Goal: Task Accomplishment & Management: Complete application form

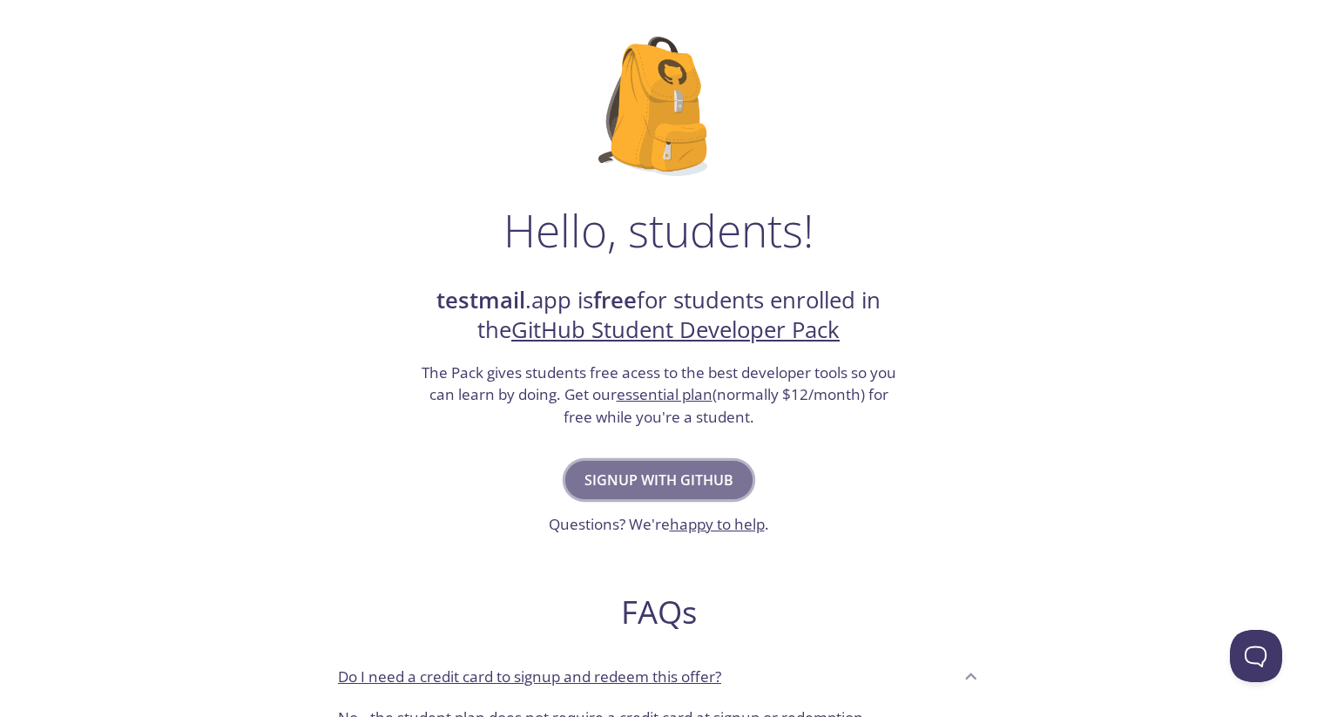
click at [698, 489] on span "Signup with GitHub" at bounding box center [658, 480] width 149 height 24
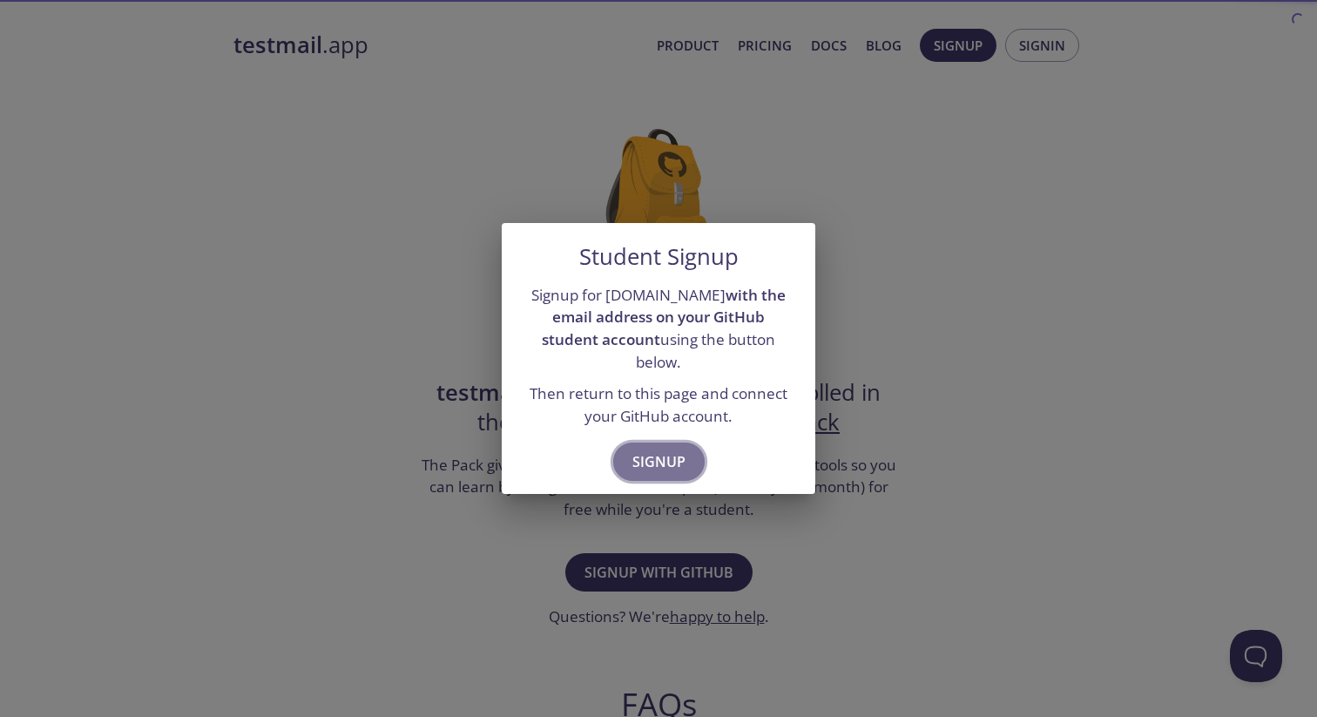
click at [664, 449] on span "Signup" at bounding box center [658, 461] width 53 height 24
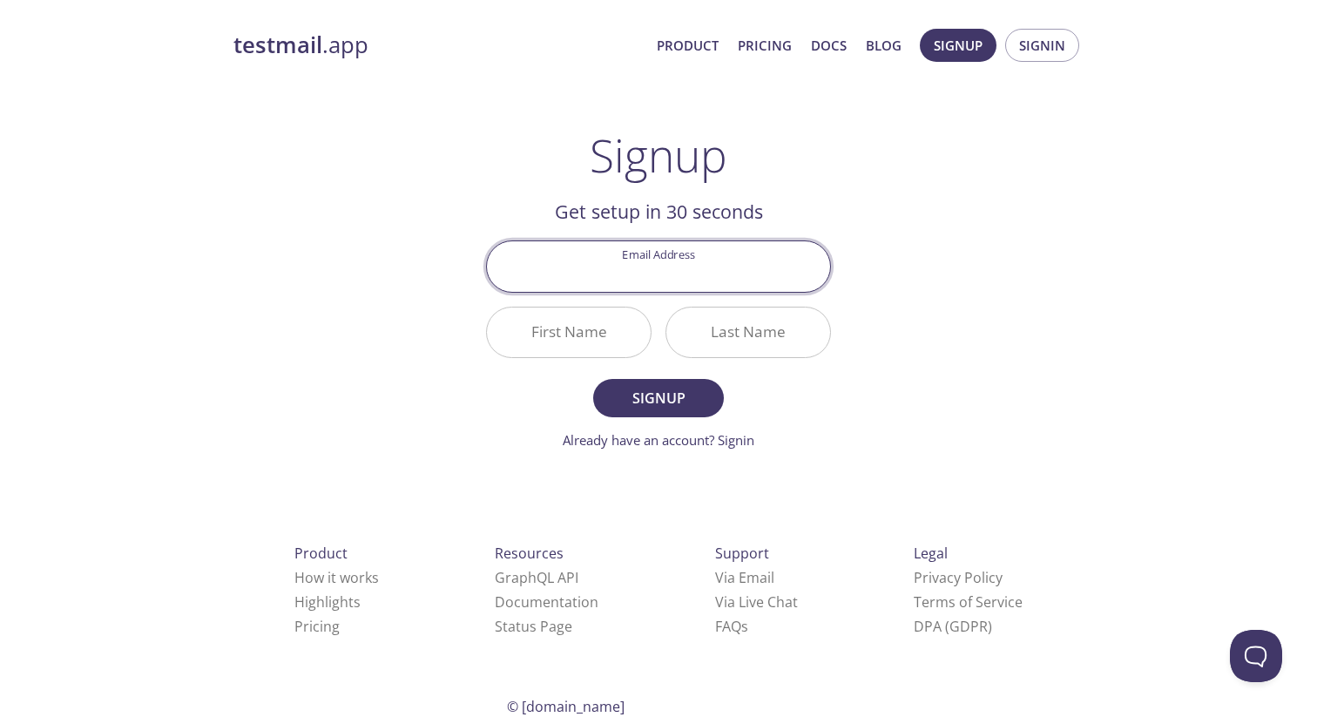
type input "[PERSON_NAME][EMAIL_ADDRESS][DOMAIN_NAME]"
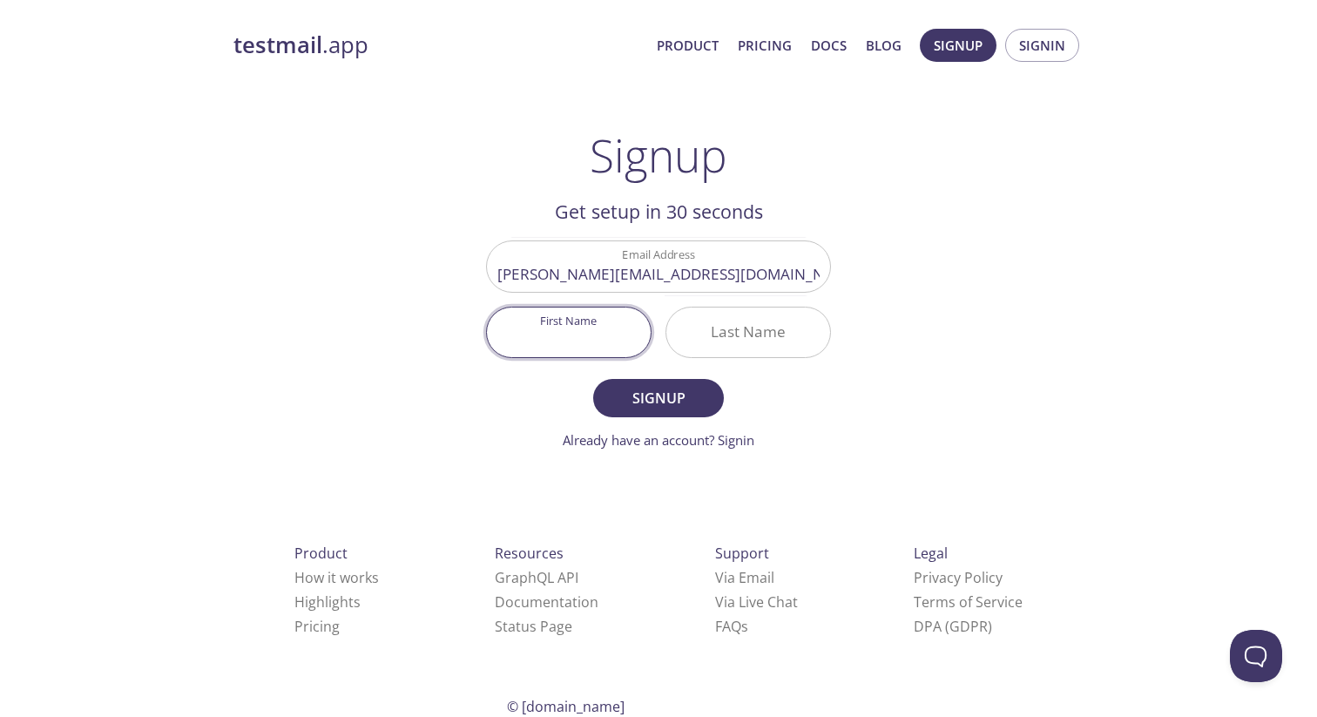
click at [607, 334] on input "First Name" at bounding box center [569, 332] width 164 height 50
type input "[PERSON_NAME]"
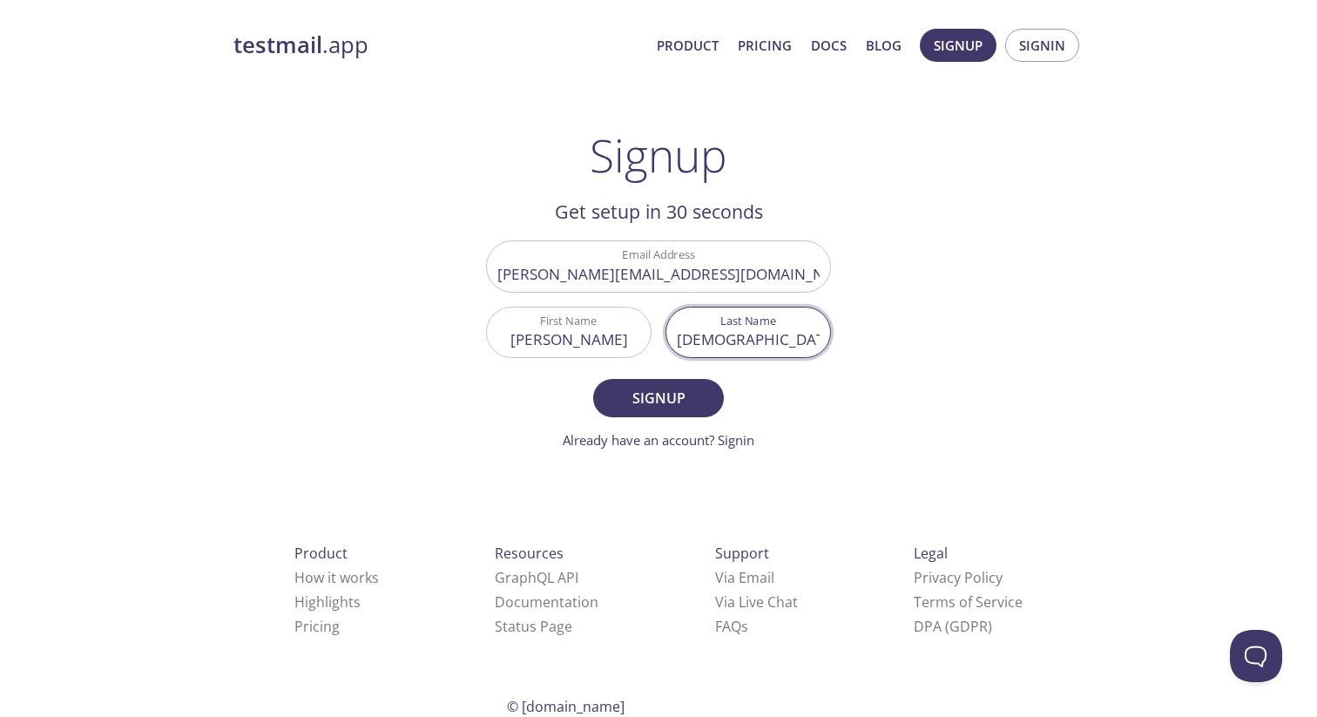
type input "[DEMOGRAPHIC_DATA]"
click at [593, 379] on button "Signup" at bounding box center [658, 398] width 131 height 38
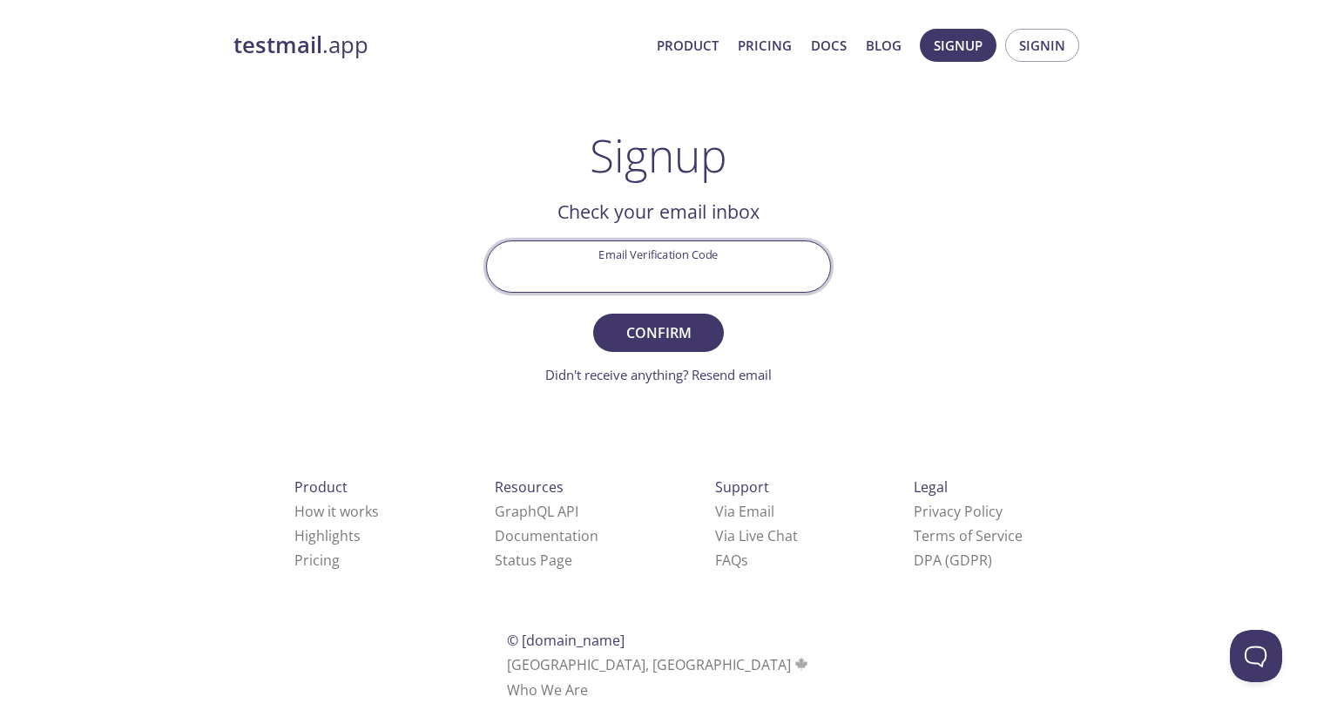
click at [659, 271] on input "Email Verification Code" at bounding box center [658, 266] width 343 height 50
paste input "KDUQMJQ"
type input "KDUQMJQ"
click at [666, 334] on span "Confirm" at bounding box center [658, 332] width 92 height 24
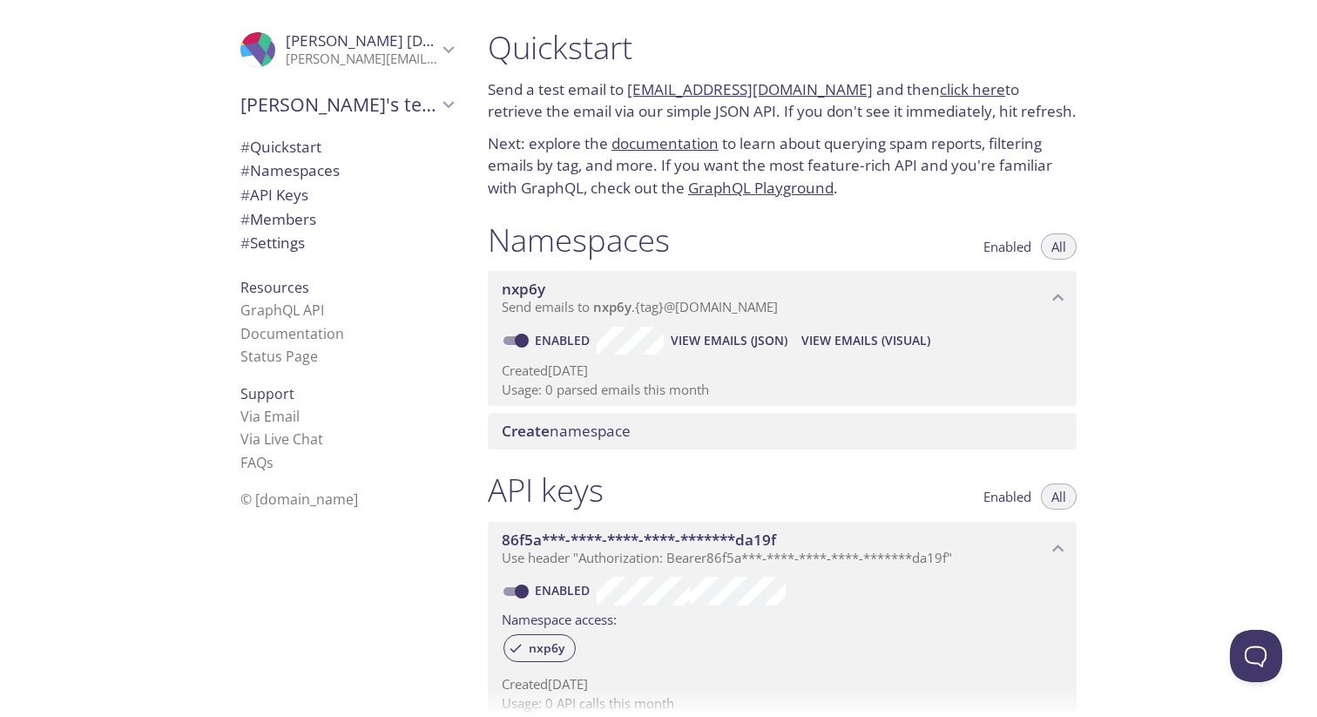
click at [315, 133] on div "# Quickstart # Namespaces # API Keys # Members # Settings" at bounding box center [346, 200] width 240 height 138
click at [315, 143] on span "# Quickstart" at bounding box center [280, 147] width 81 height 20
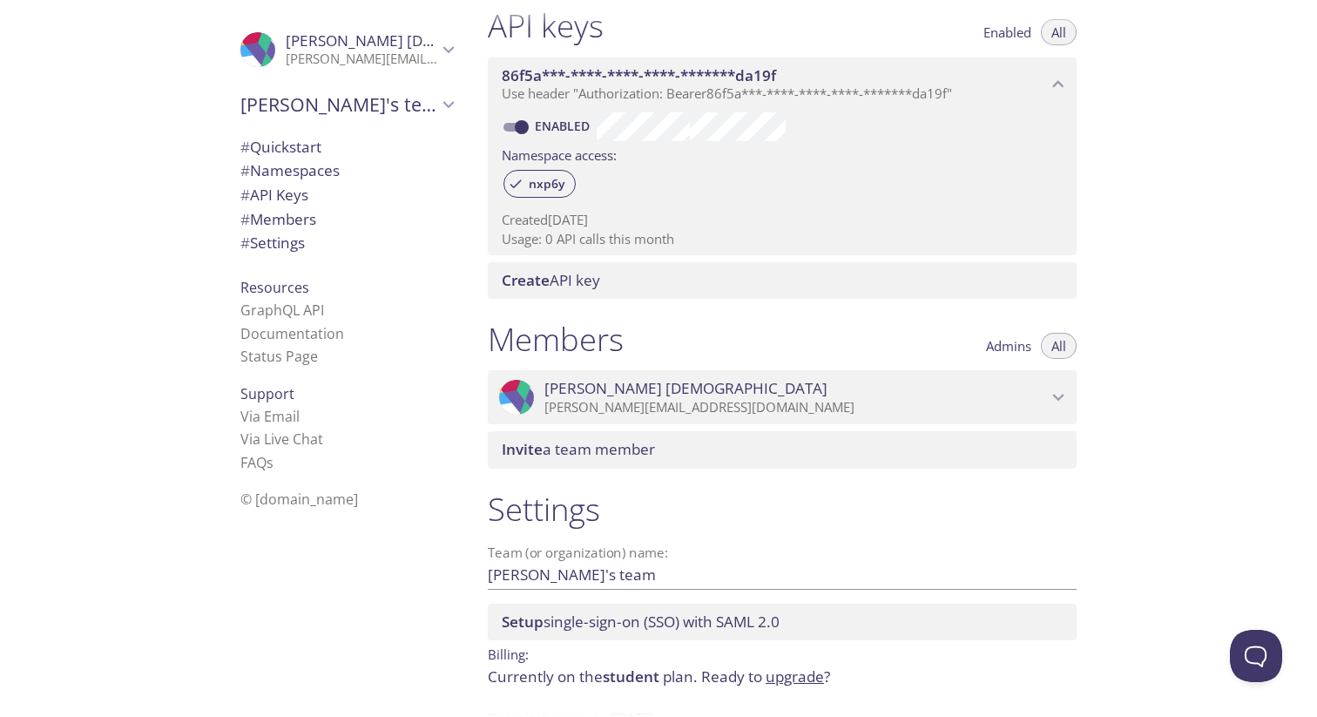
scroll to position [522, 0]
